Goal: Transaction & Acquisition: Purchase product/service

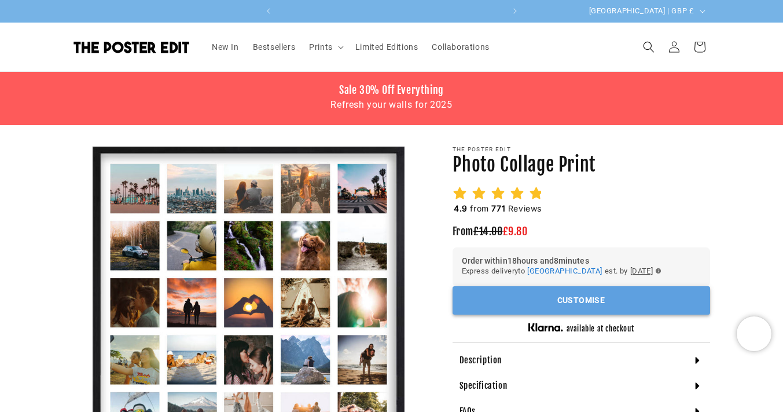
click at [541, 305] on button "Customise" at bounding box center [582, 300] width 258 height 28
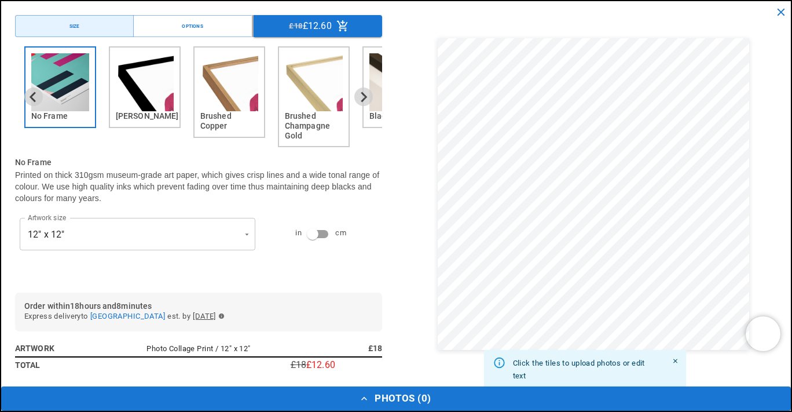
scroll to position [0, 452]
click at [358, 94] on icon "Next slide" at bounding box center [363, 96] width 11 height 11
drag, startPoint x: 346, startPoint y: 94, endPoint x: 152, endPoint y: 100, distance: 194.0
click at [152, 100] on div "No Frame [PERSON_NAME] Brushed Copper Brushed Champagne Gold Black Wood White W…" at bounding box center [198, 96] width 367 height 101
drag, startPoint x: 350, startPoint y: 98, endPoint x: 241, endPoint y: 92, distance: 109.6
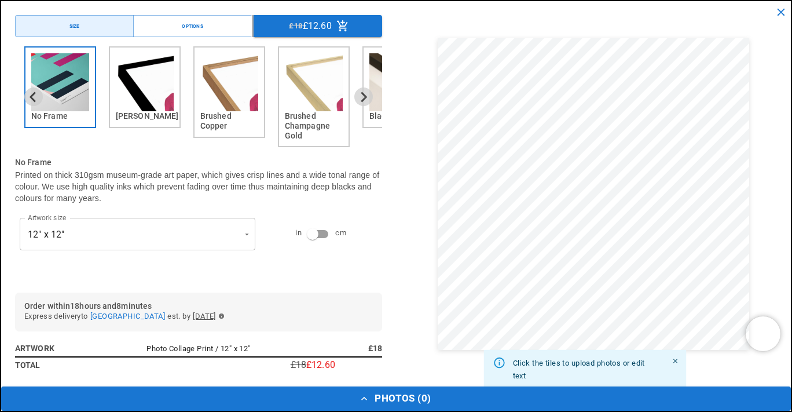
click at [228, 95] on div "No Frame [PERSON_NAME] Brushed Copper Brushed Champagne Gold Black Wood White W…" at bounding box center [198, 96] width 367 height 101
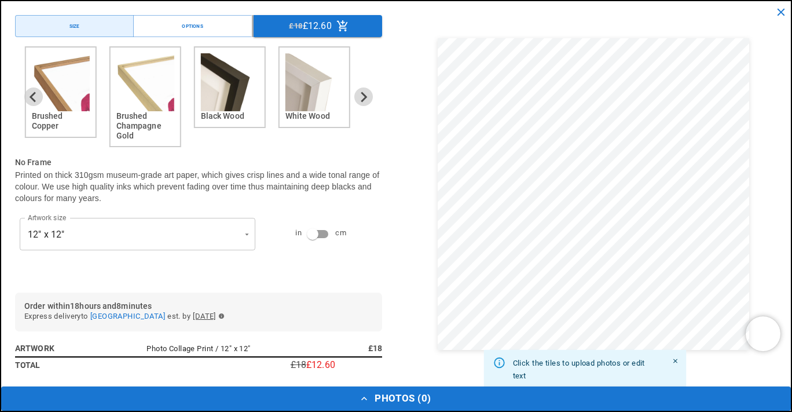
drag, startPoint x: 262, startPoint y: 86, endPoint x: 88, endPoint y: 81, distance: 173.7
click at [88, 81] on div "Brushed Copper" at bounding box center [61, 91] width 72 height 91
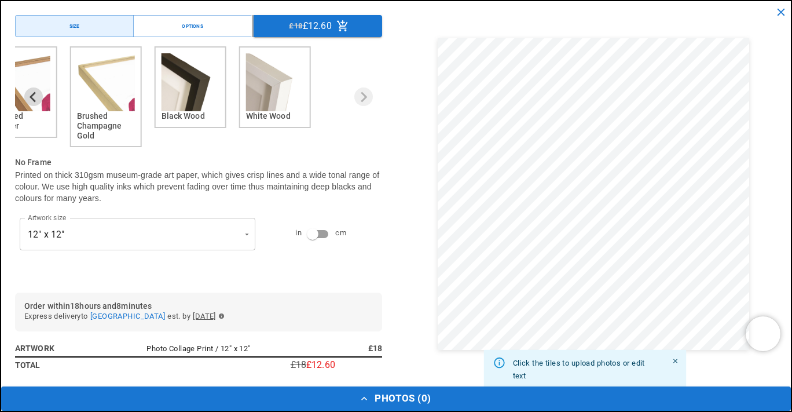
scroll to position [0, 0]
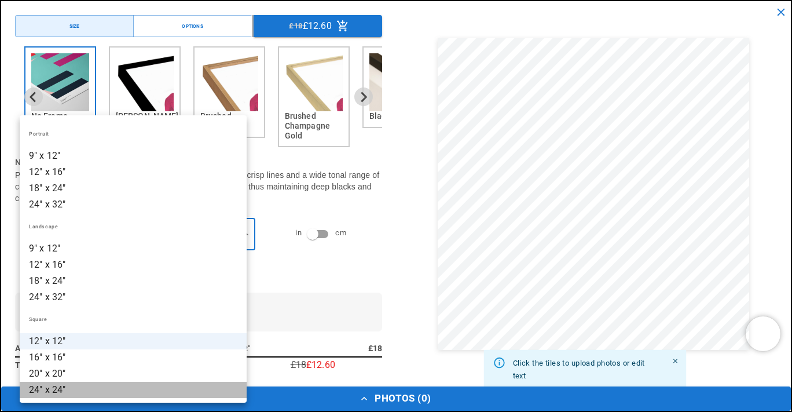
click at [123, 386] on li "24" x 24"" at bounding box center [133, 390] width 227 height 16
type input "*********"
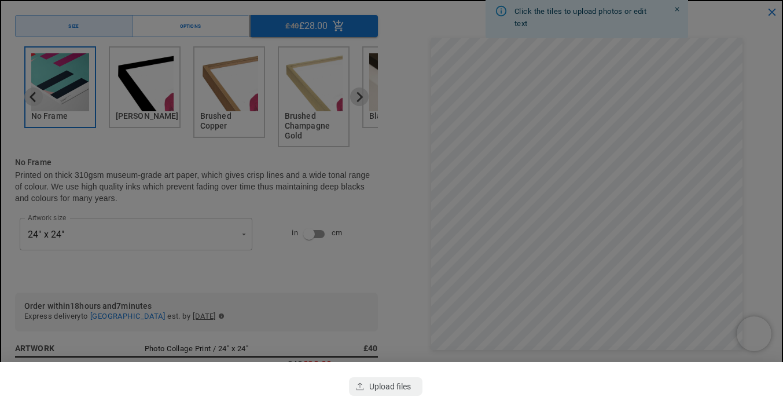
click at [684, 329] on div at bounding box center [391, 206] width 783 height 412
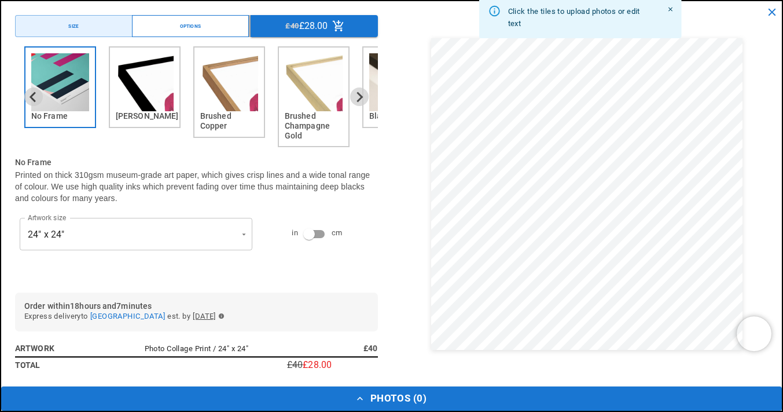
scroll to position [0, 226]
click at [175, 21] on button "Options" at bounding box center [191, 26] width 118 height 22
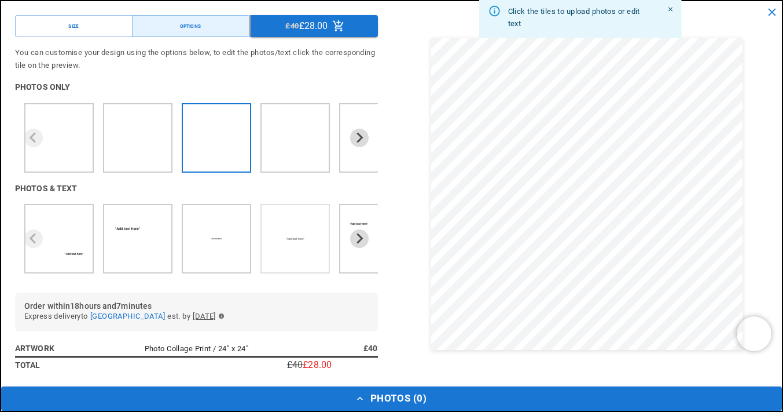
scroll to position [0, 452]
click at [354, 138] on icon "Next slide" at bounding box center [359, 137] width 11 height 11
drag, startPoint x: 305, startPoint y: 240, endPoint x: -3, endPoint y: 221, distance: 308.1
drag, startPoint x: 255, startPoint y: 240, endPoint x: 79, endPoint y: 240, distance: 176.0
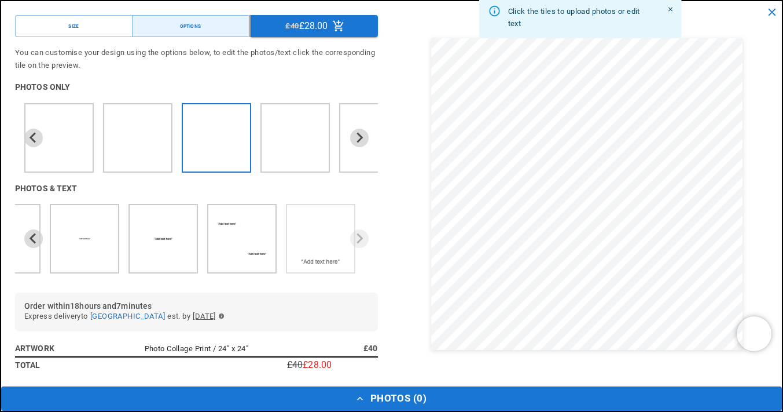
click at [322, 230] on img "6 of 6" at bounding box center [321, 231] width 18 height 13
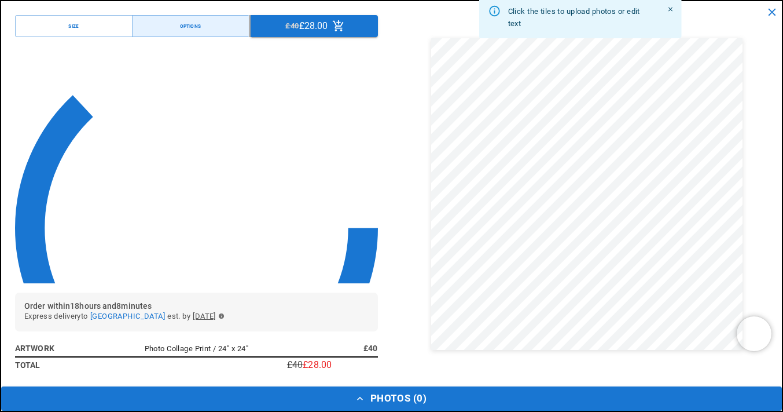
scroll to position [0, 226]
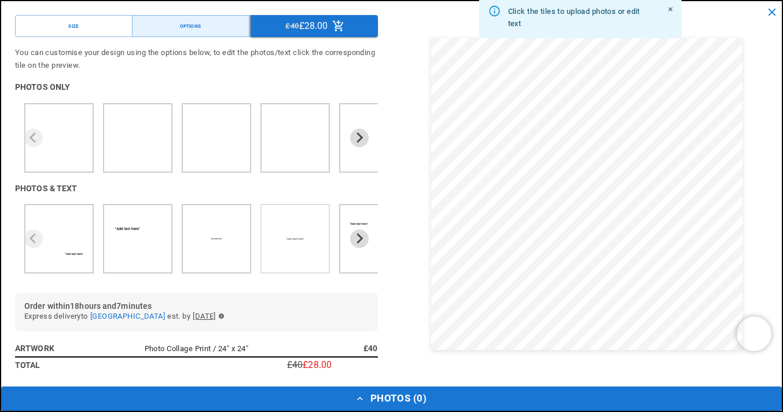
click at [309, 229] on ul "4 of 6" at bounding box center [295, 239] width 58 height 58
click at [354, 239] on icon "Next slide" at bounding box center [359, 238] width 11 height 11
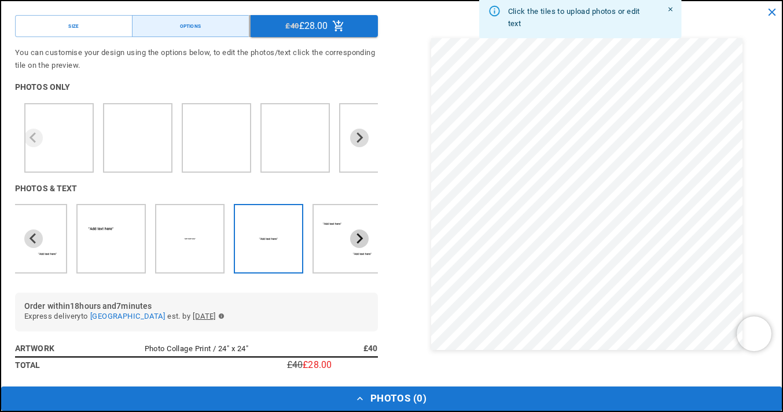
click at [354, 239] on icon "Next slide" at bounding box center [359, 238] width 11 height 11
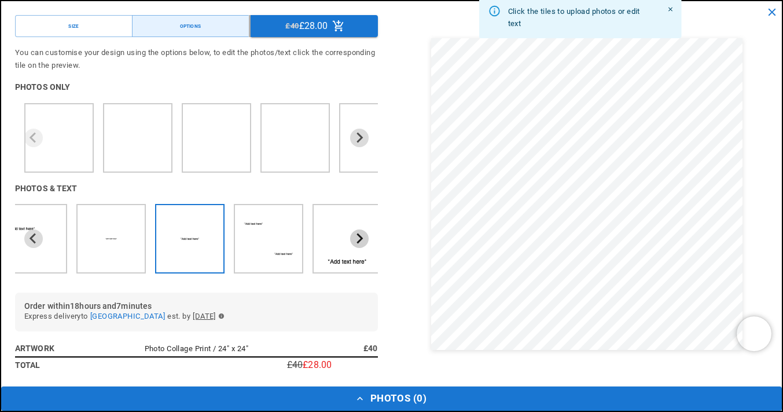
click at [354, 239] on icon "Next slide" at bounding box center [359, 238] width 11 height 11
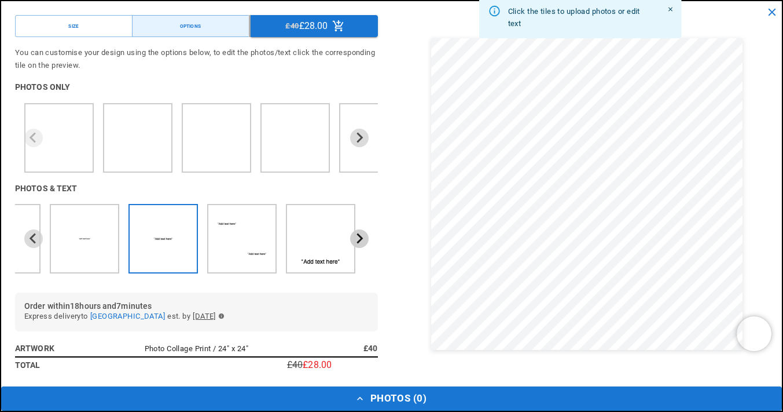
click at [354, 239] on icon "Next slide" at bounding box center [359, 238] width 11 height 11
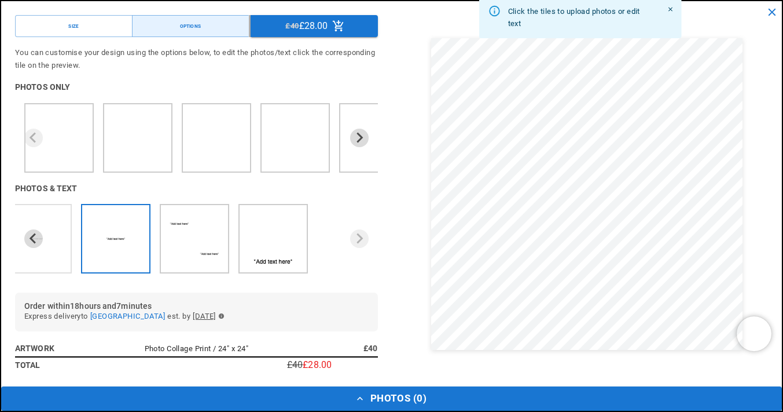
drag, startPoint x: 259, startPoint y: 237, endPoint x: 50, endPoint y: 225, distance: 209.9
click at [50, 225] on ul at bounding box center [17, 238] width 344 height 69
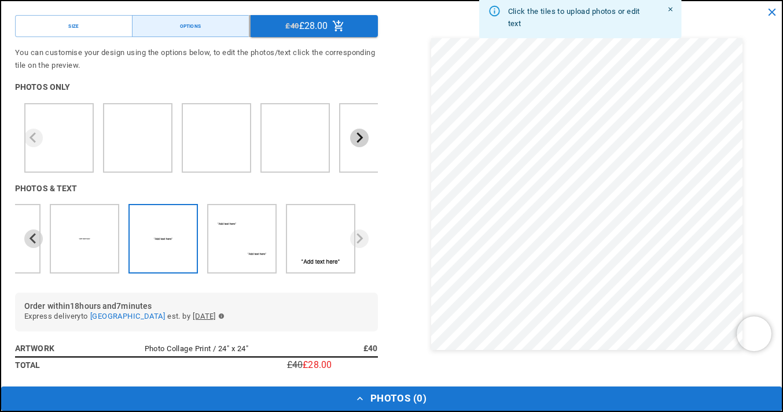
scroll to position [0, 226]
click at [357, 136] on icon "Next slide" at bounding box center [360, 137] width 6 height 10
drag, startPoint x: 348, startPoint y: 136, endPoint x: 251, endPoint y: 135, distance: 97.3
click at [251, 135] on div at bounding box center [196, 137] width 363 height 69
drag, startPoint x: 278, startPoint y: 135, endPoint x: 80, endPoint y: 135, distance: 197.4
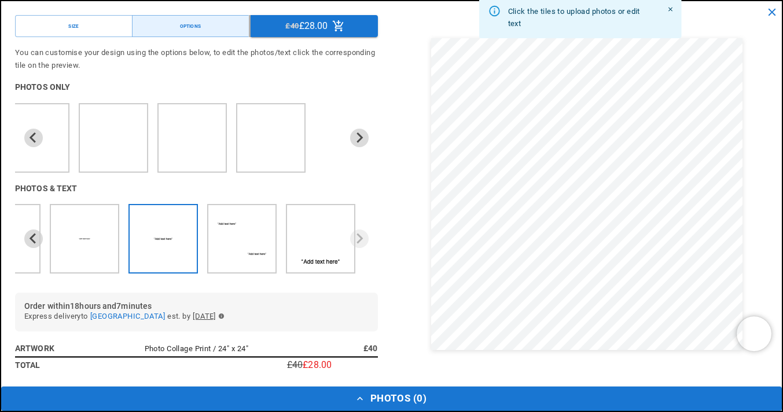
drag, startPoint x: 276, startPoint y: 131, endPoint x: 73, endPoint y: 129, distance: 202.6
drag, startPoint x: 184, startPoint y: 127, endPoint x: 333, endPoint y: 133, distance: 148.9
drag, startPoint x: 177, startPoint y: 139, endPoint x: 352, endPoint y: 137, distance: 174.9
click at [352, 137] on div at bounding box center [196, 137] width 363 height 69
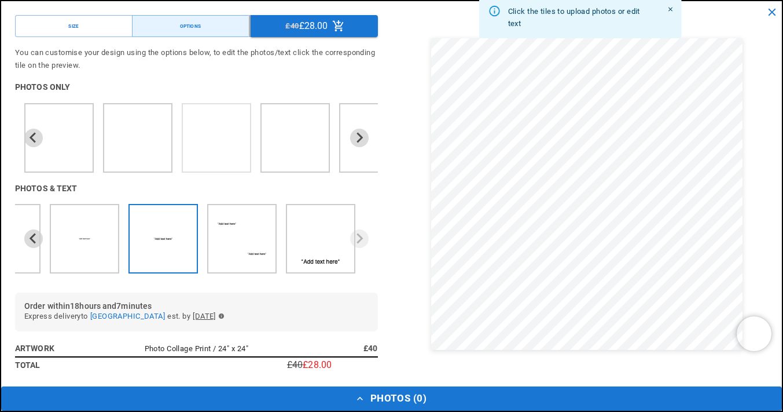
scroll to position [0, 452]
click at [236, 133] on img "3 of 7" at bounding box center [239, 130] width 13 height 13
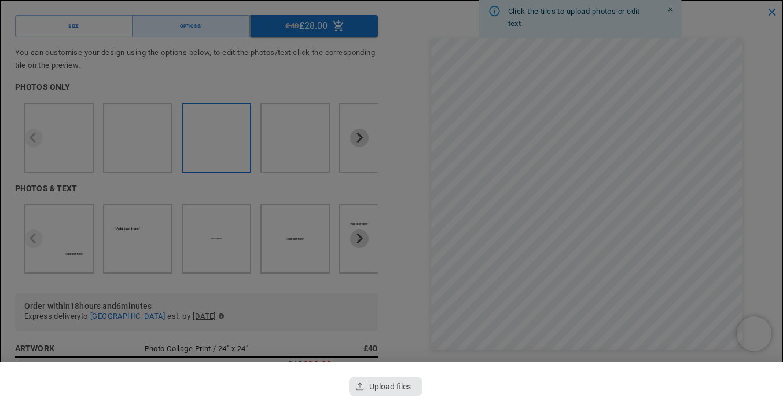
click at [412, 383] on div "button" at bounding box center [385, 386] width 73 height 19
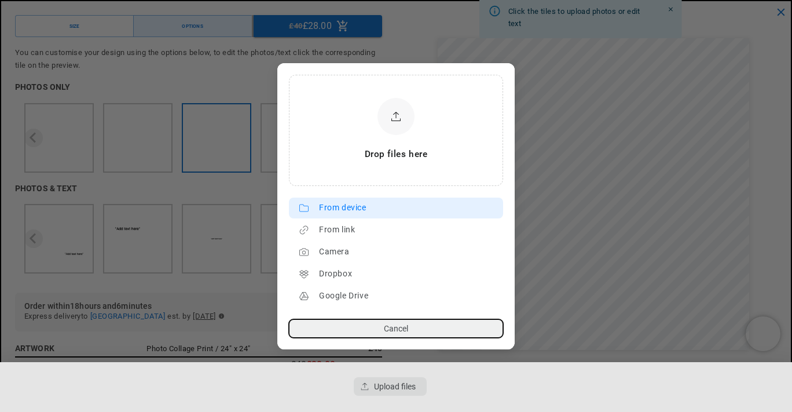
scroll to position [0, 226]
click at [338, 211] on div "From device" at bounding box center [408, 208] width 178 height 19
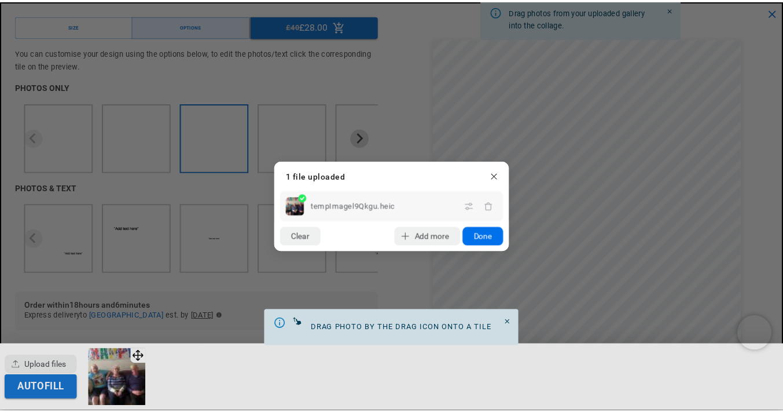
scroll to position [0, 0]
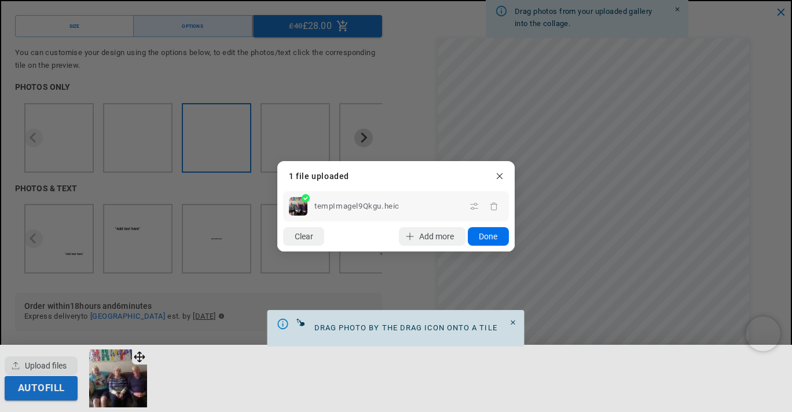
click at [482, 237] on button "Done" at bounding box center [488, 236] width 41 height 19
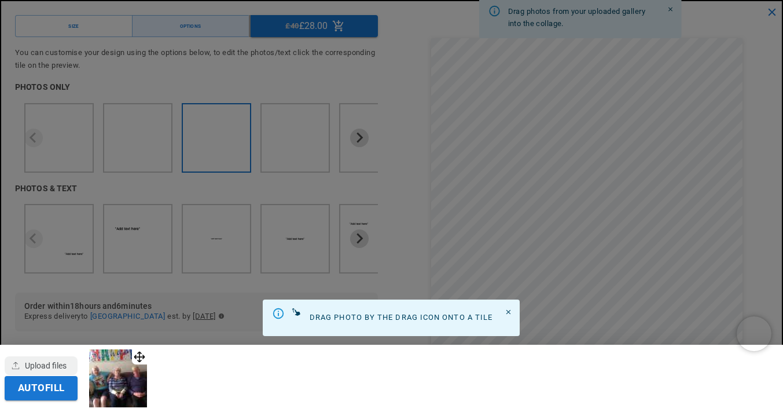
scroll to position [0, 452]
click at [53, 386] on button "Autofill" at bounding box center [41, 388] width 73 height 24
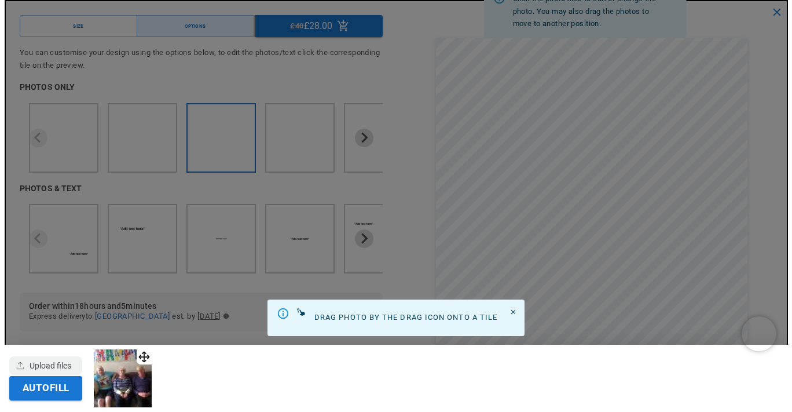
scroll to position [0, 0]
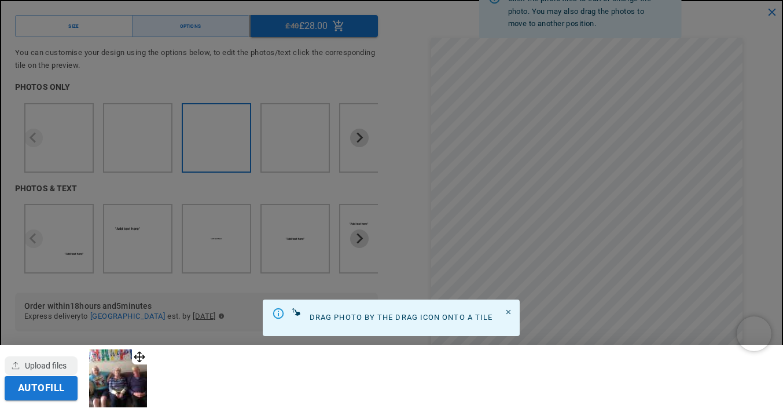
click at [511, 310] on icon "Close" at bounding box center [509, 312] width 8 height 8
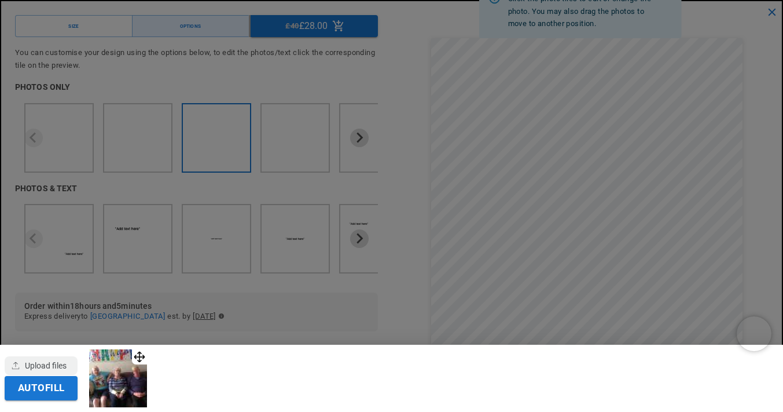
click at [488, 82] on div at bounding box center [391, 206] width 783 height 412
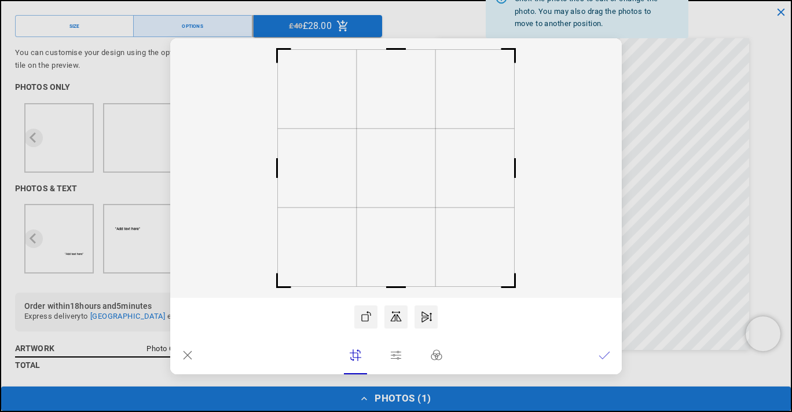
scroll to position [0, 452]
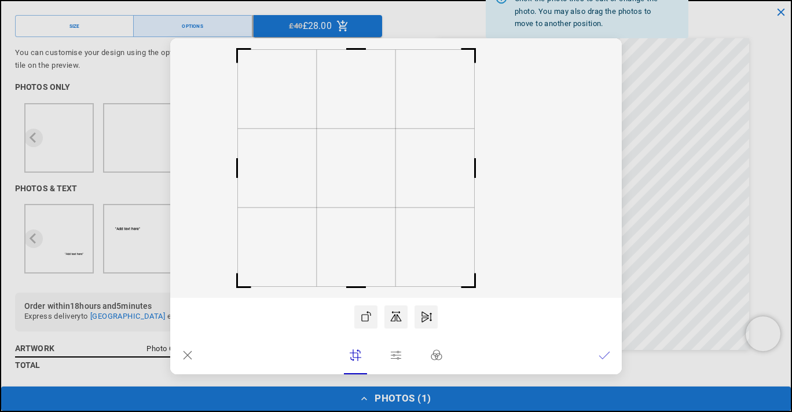
drag, startPoint x: 384, startPoint y: 157, endPoint x: 262, endPoint y: 152, distance: 121.7
click at [247, 152] on icon at bounding box center [396, 167] width 452 height 259
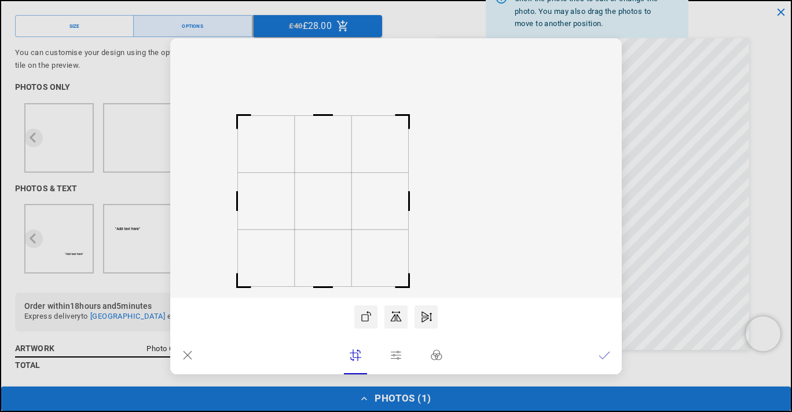
scroll to position [0, 0]
drag, startPoint x: 473, startPoint y: 53, endPoint x: 361, endPoint y: 126, distance: 133.6
click at [361, 126] on icon at bounding box center [396, 167] width 452 height 259
drag, startPoint x: 360, startPoint y: 131, endPoint x: 466, endPoint y: 116, distance: 107.5
click at [466, 116] on rect at bounding box center [396, 167] width 452 height 259
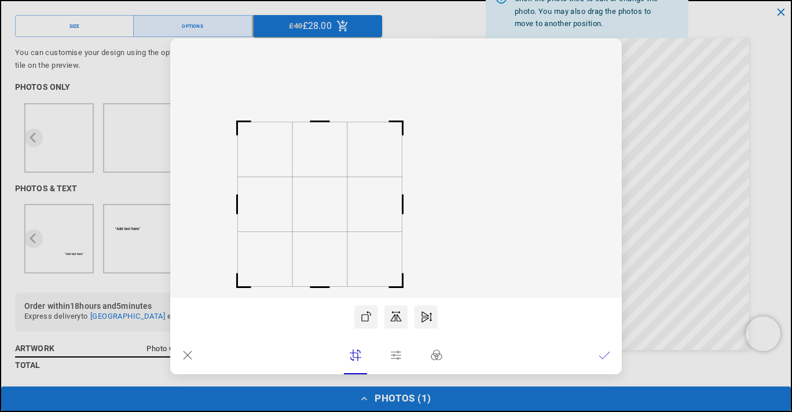
drag, startPoint x: 325, startPoint y: 171, endPoint x: 371, endPoint y: 178, distance: 46.3
click at [371, 178] on rect at bounding box center [396, 167] width 452 height 259
drag, startPoint x: 400, startPoint y: 126, endPoint x: 406, endPoint y: 214, distance: 87.7
click at [406, 214] on icon at bounding box center [396, 167] width 452 height 259
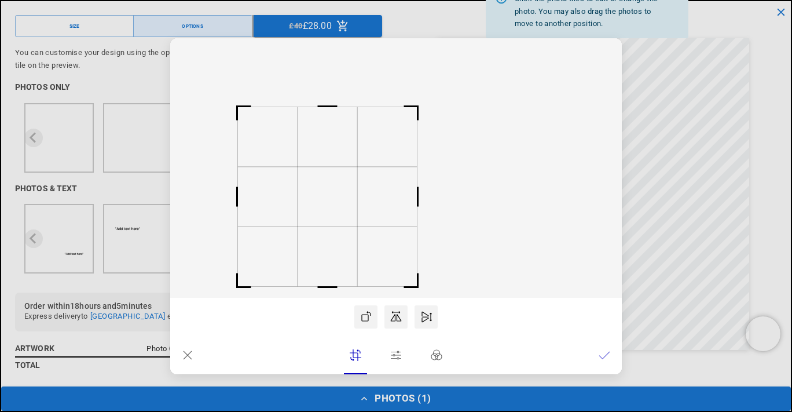
drag, startPoint x: 427, startPoint y: 208, endPoint x: 416, endPoint y: 261, distance: 54.4
click at [416, 261] on icon at bounding box center [396, 167] width 452 height 259
drag, startPoint x: 344, startPoint y: 109, endPoint x: 385, endPoint y: 118, distance: 42.0
click at [385, 118] on rect at bounding box center [396, 167] width 452 height 259
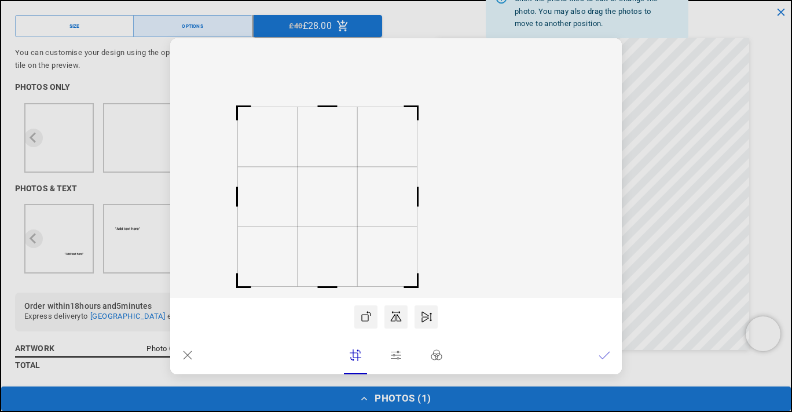
click at [605, 353] on icon at bounding box center [605, 355] width 12 height 12
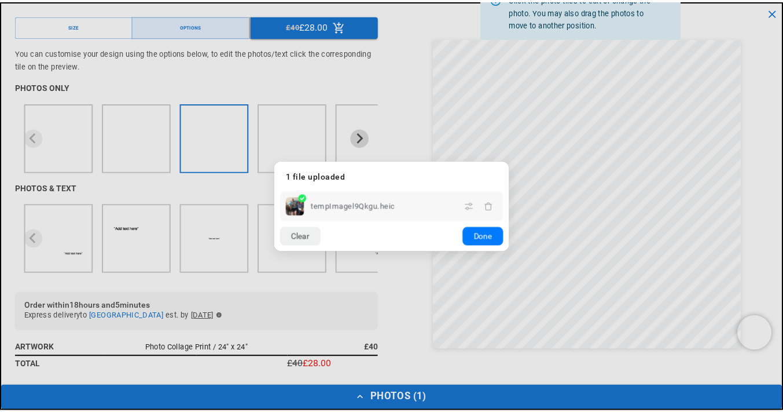
scroll to position [0, 0]
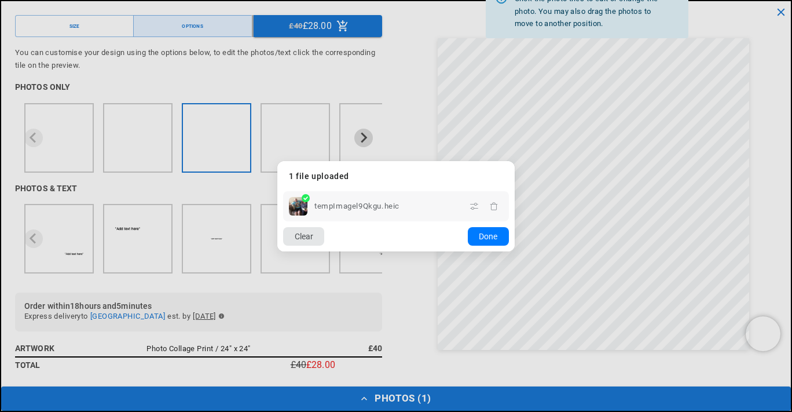
click at [314, 234] on button "Clear" at bounding box center [303, 236] width 41 height 19
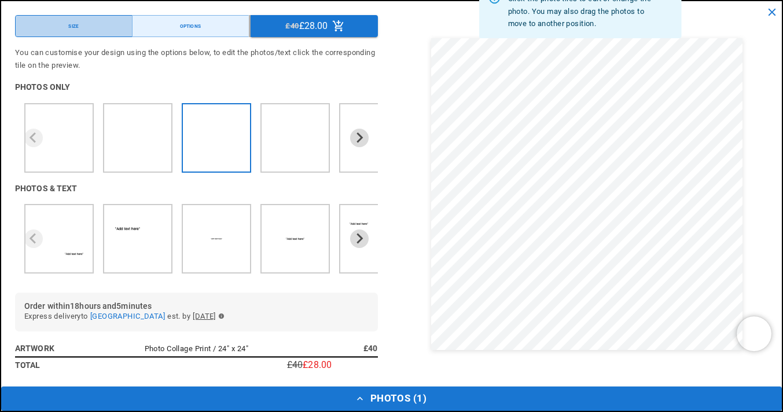
click at [89, 24] on button "Size" at bounding box center [74, 26] width 118 height 22
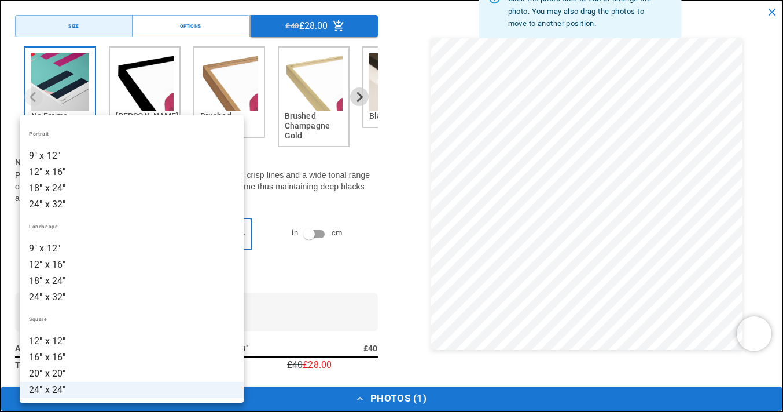
click at [74, 292] on li "24" x 32"" at bounding box center [132, 297] width 224 height 16
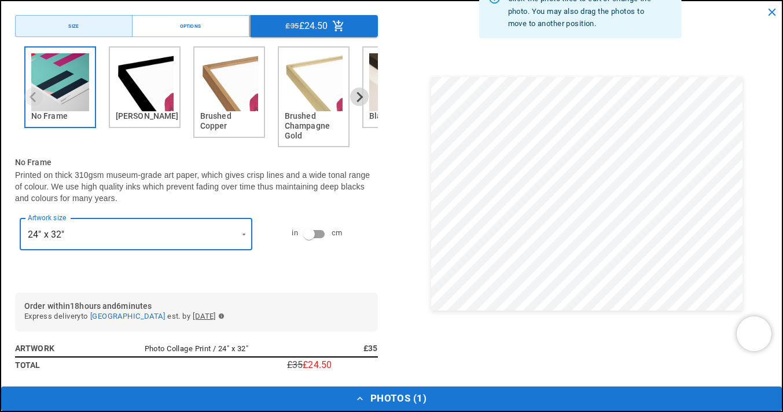
type input "*********"
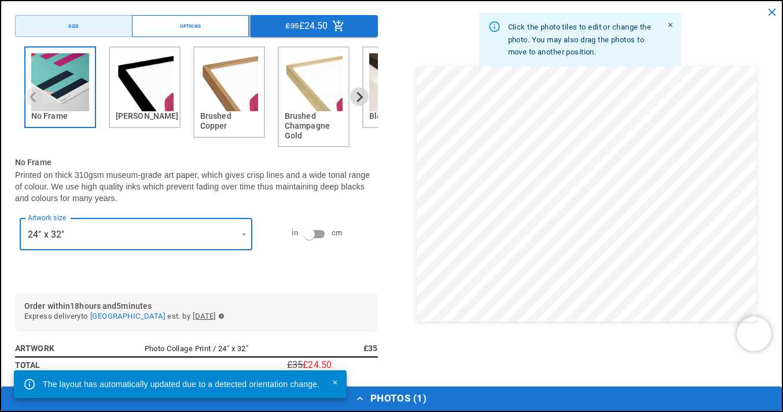
scroll to position [0, 226]
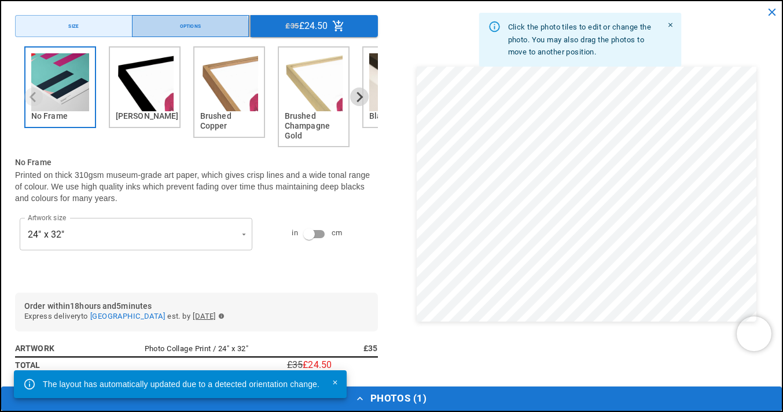
click at [176, 30] on button "Options" at bounding box center [191, 26] width 118 height 22
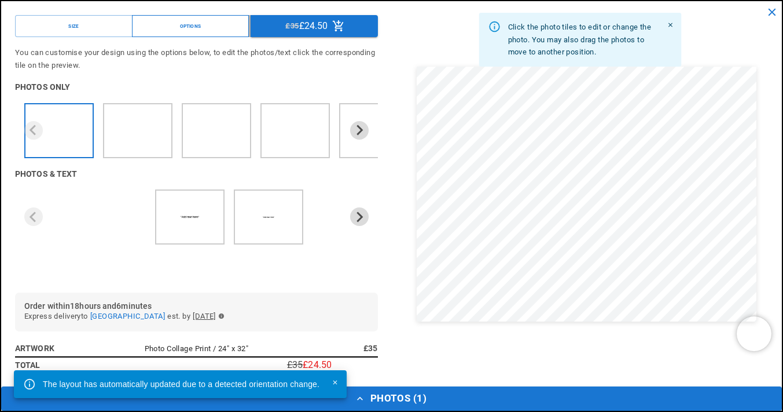
scroll to position [0, 0]
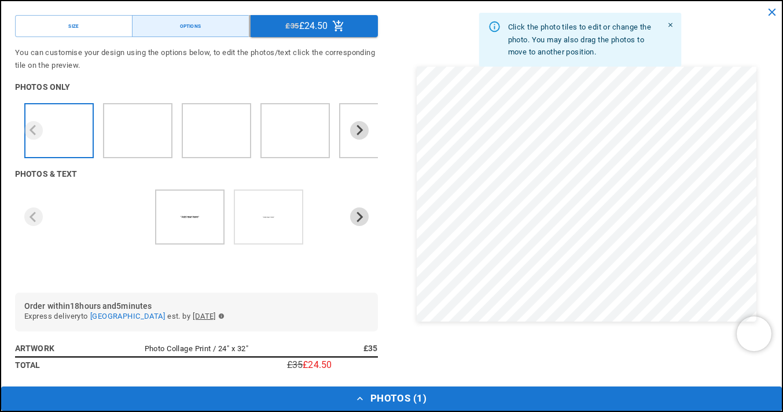
click at [248, 226] on img "2 of 2" at bounding box center [249, 228] width 5 height 5
click at [252, 226] on ul "2 of 2" at bounding box center [269, 216] width 58 height 43
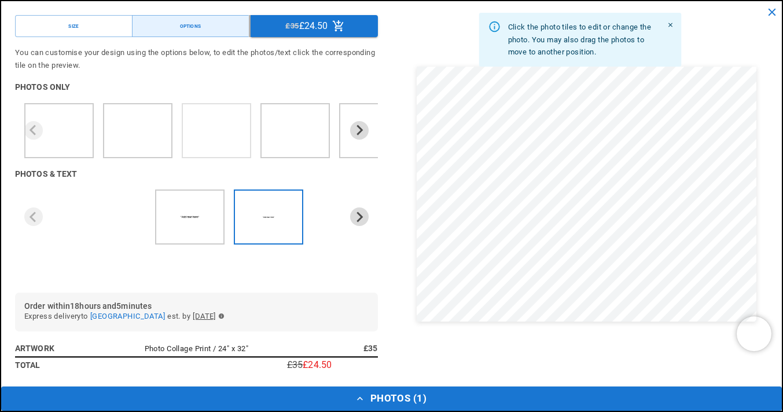
scroll to position [0, 0]
click at [232, 145] on ul "3 of 9" at bounding box center [217, 130] width 58 height 43
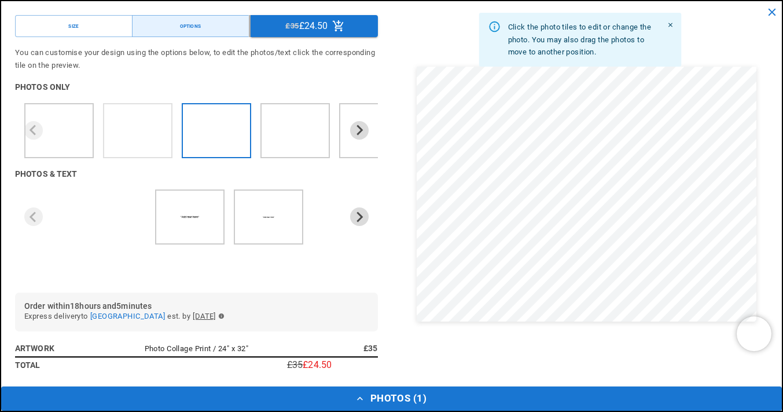
click at [145, 134] on img "2 of 9" at bounding box center [145, 130] width 13 height 13
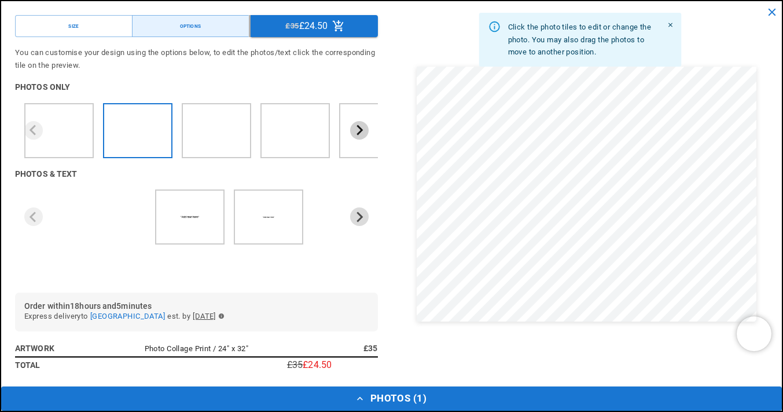
click at [354, 130] on icon "Next slide" at bounding box center [359, 129] width 11 height 11
drag, startPoint x: 347, startPoint y: 131, endPoint x: 336, endPoint y: 137, distance: 11.7
click at [338, 135] on div at bounding box center [196, 130] width 363 height 55
click at [223, 218] on div "1 of 2" at bounding box center [189, 216] width 69 height 55
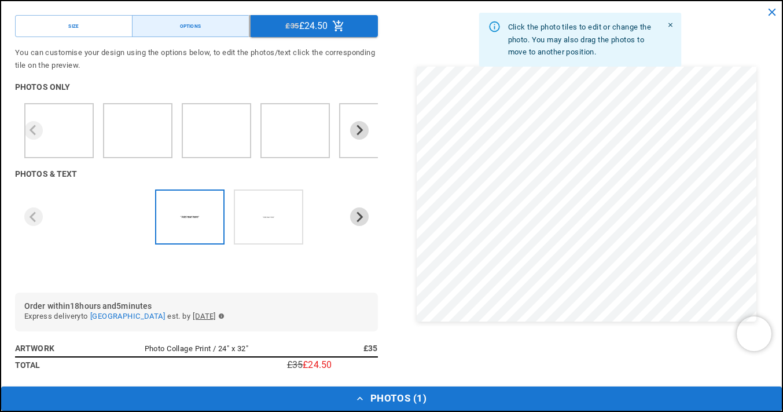
click at [262, 217] on ul "2 of 2" at bounding box center [269, 216] width 58 height 43
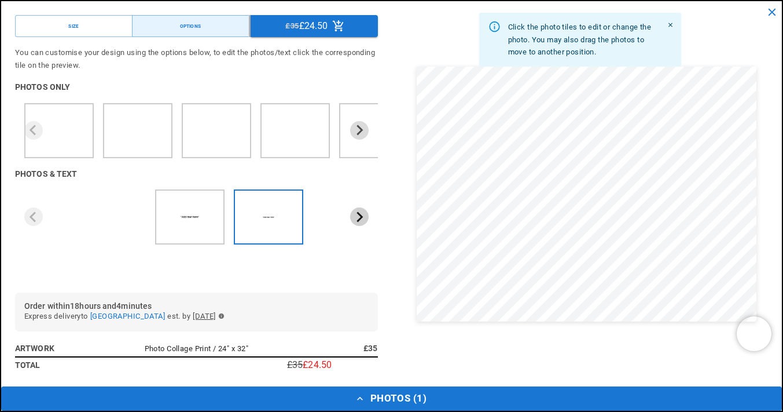
click at [353, 221] on button "Next slide" at bounding box center [359, 216] width 19 height 19
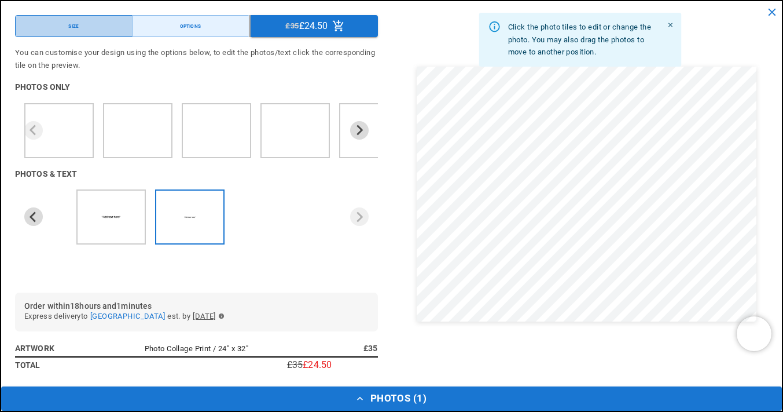
click at [87, 27] on button "Size" at bounding box center [74, 26] width 118 height 22
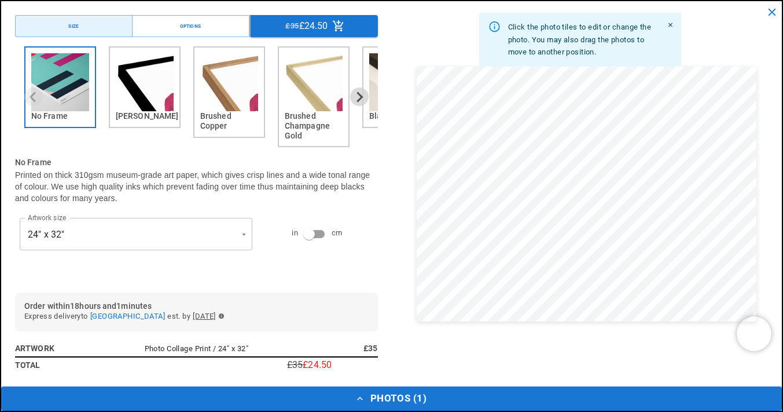
click at [669, 27] on icon "Close" at bounding box center [671, 25] width 4 height 4
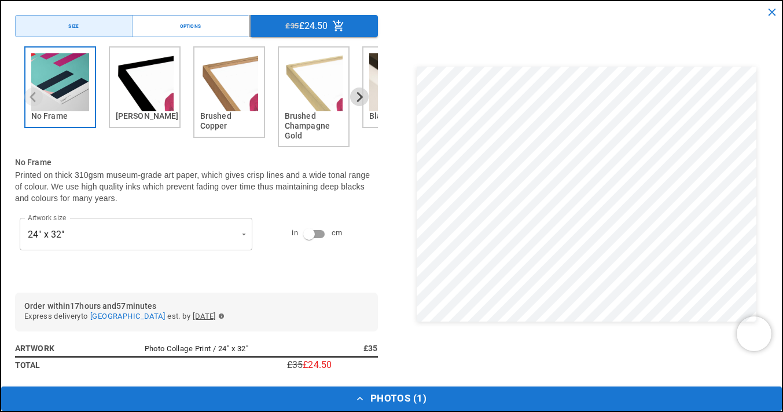
scroll to position [0, 0]
